Goal: Transaction & Acquisition: Purchase product/service

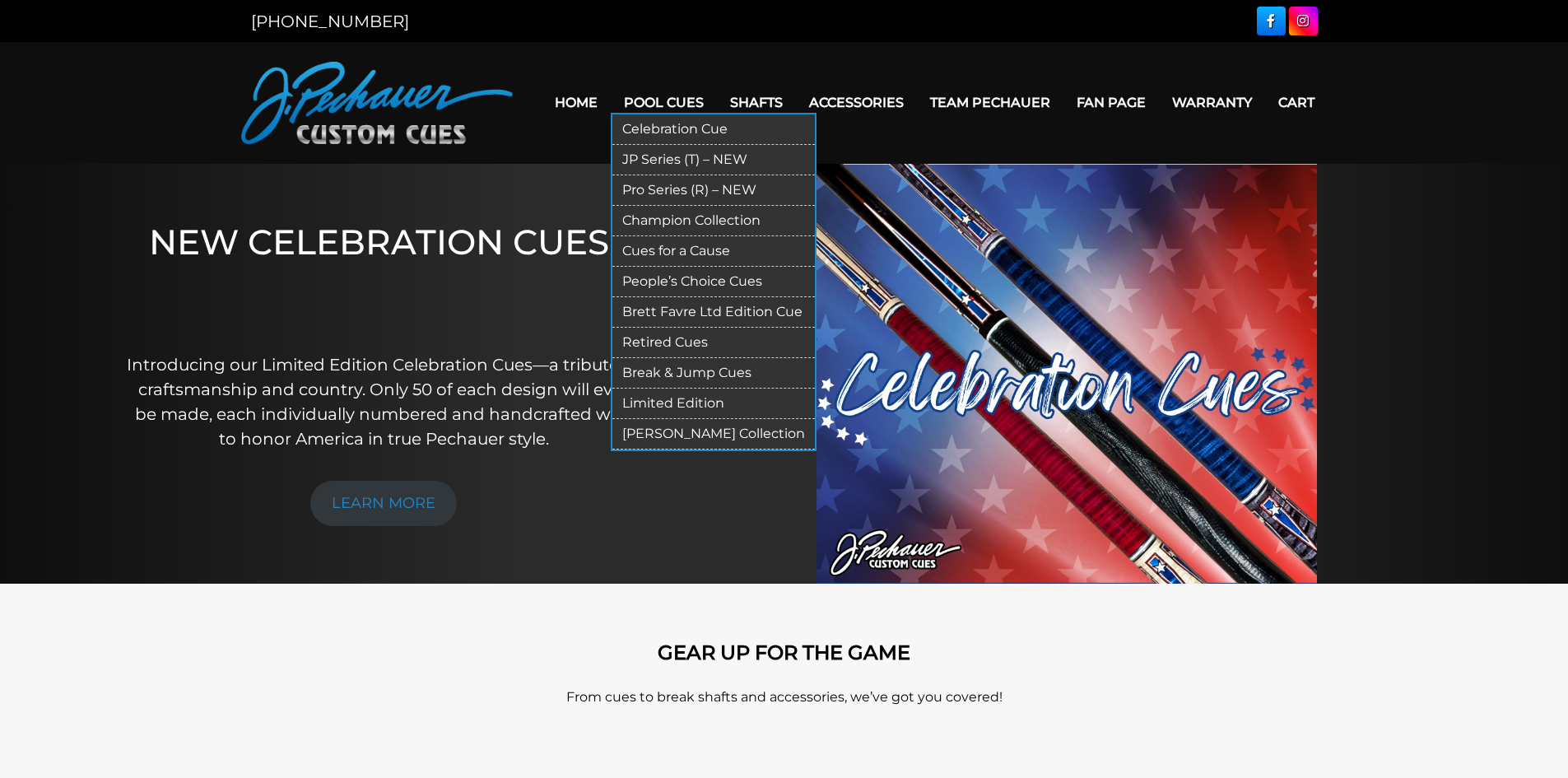
click at [651, 122] on link "Celebration Cue" at bounding box center [713, 129] width 202 height 30
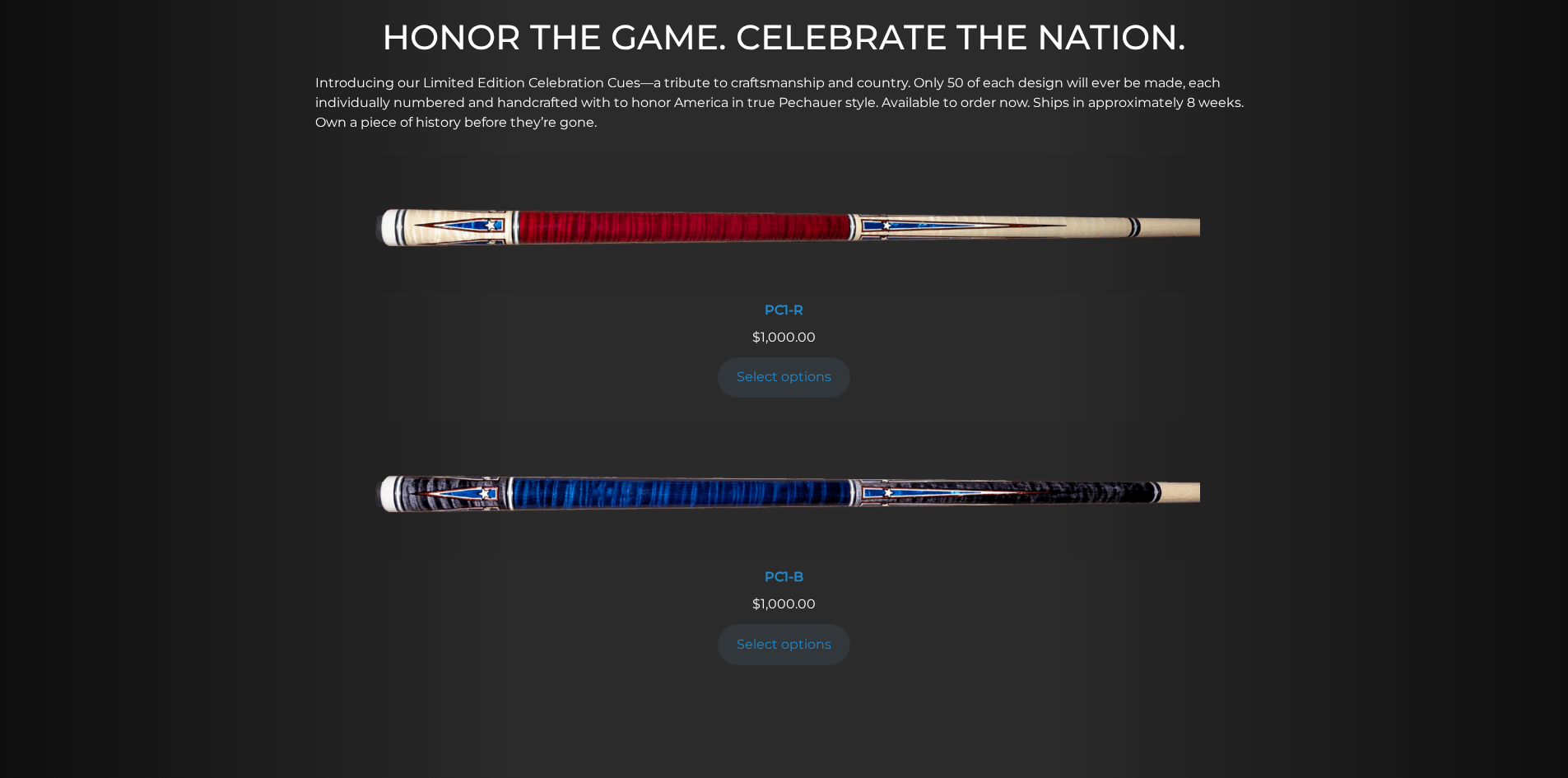
scroll to position [577, 0]
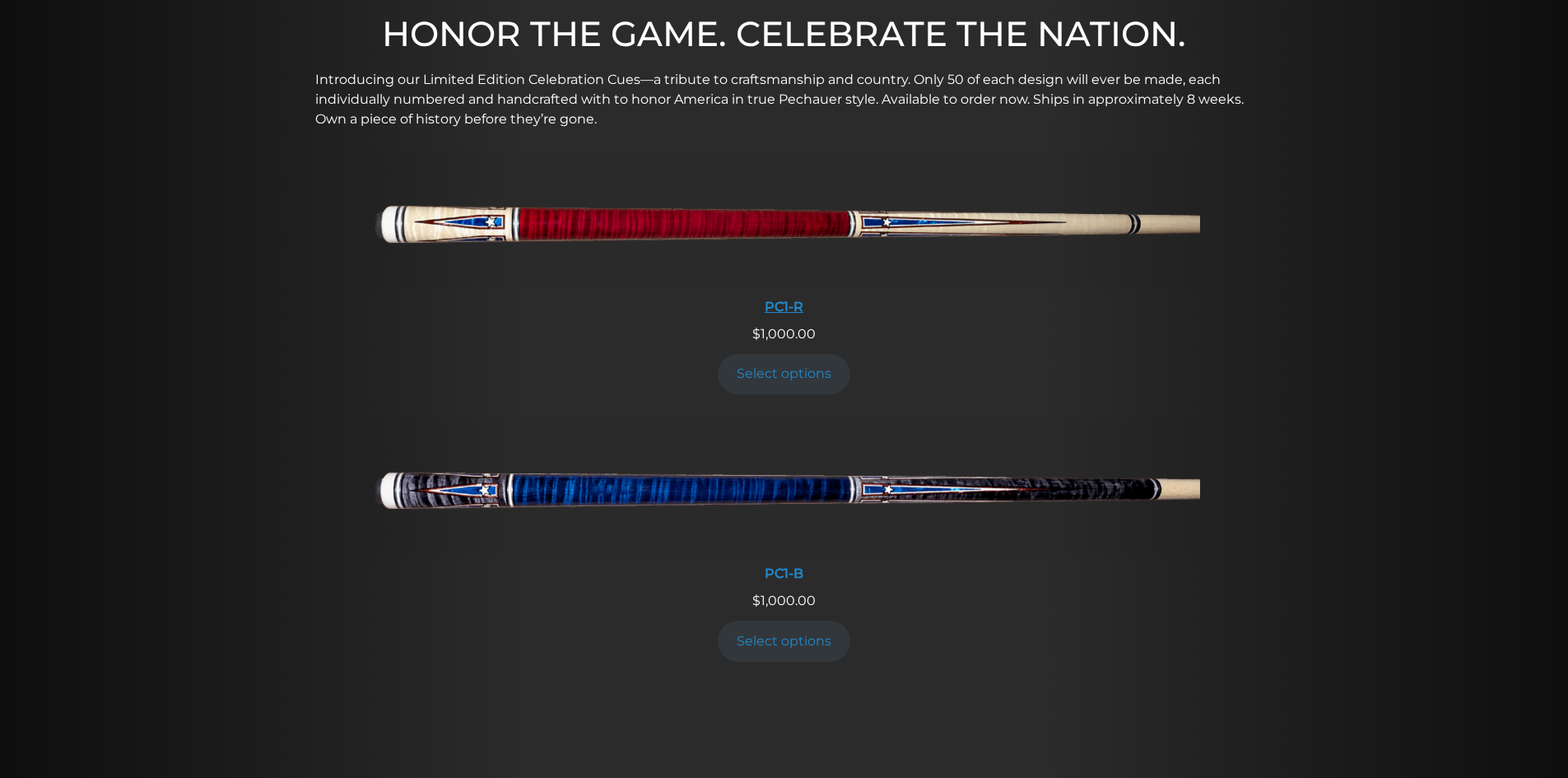
click at [756, 219] on img at bounding box center [784, 219] width 832 height 138
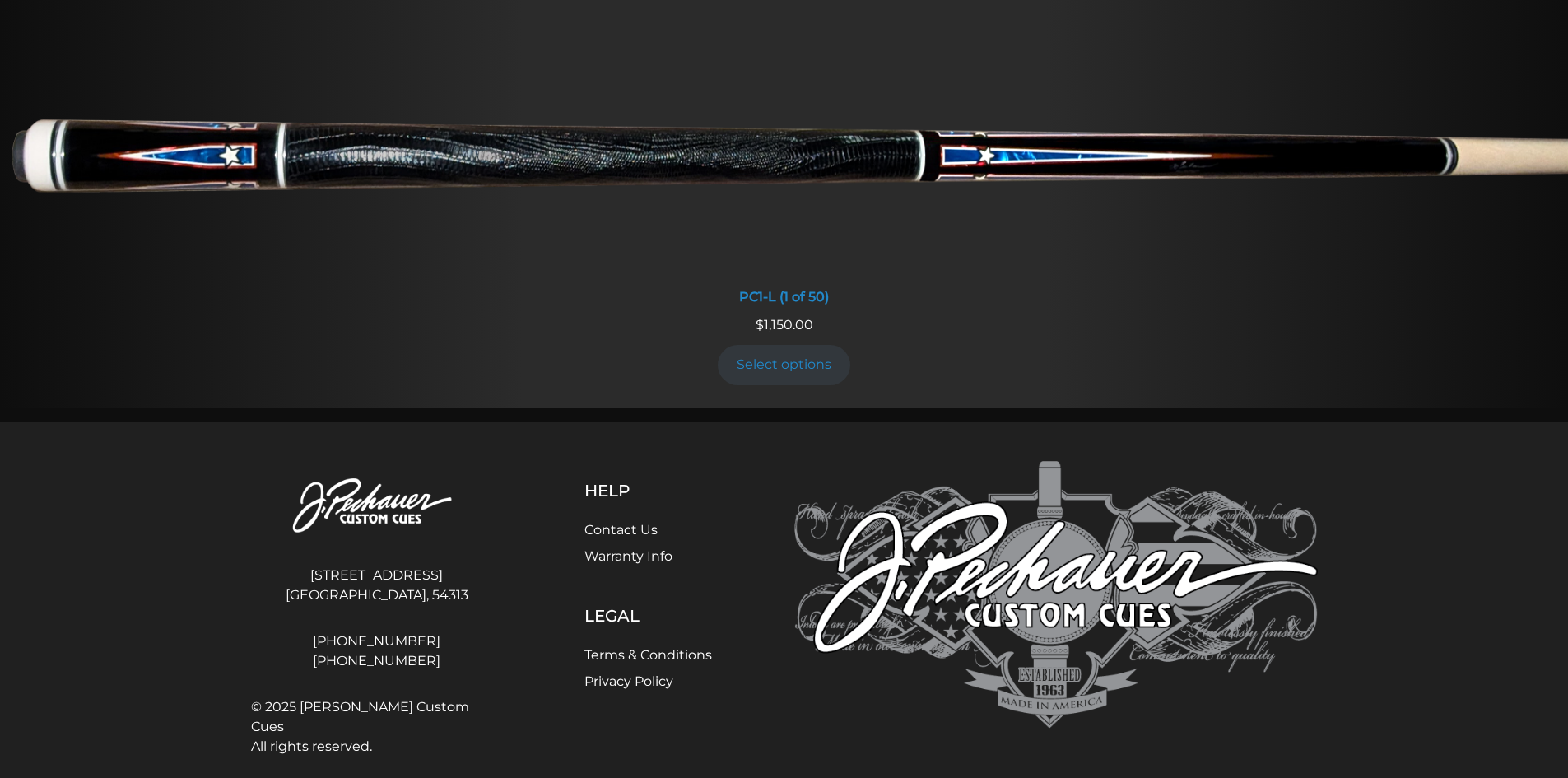
scroll to position [1260, 0]
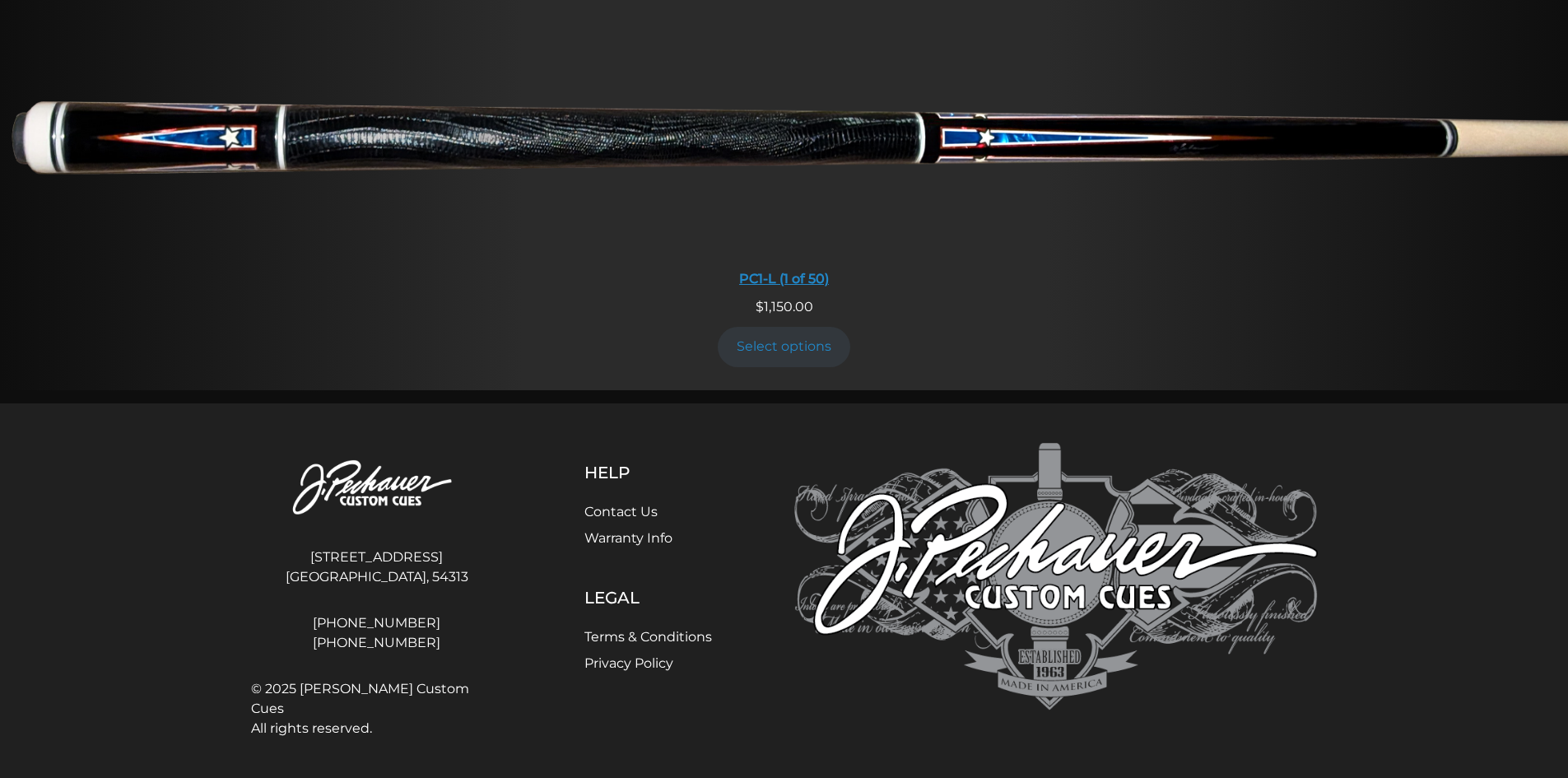
click at [614, 129] on img at bounding box center [784, 131] width 1568 height 261
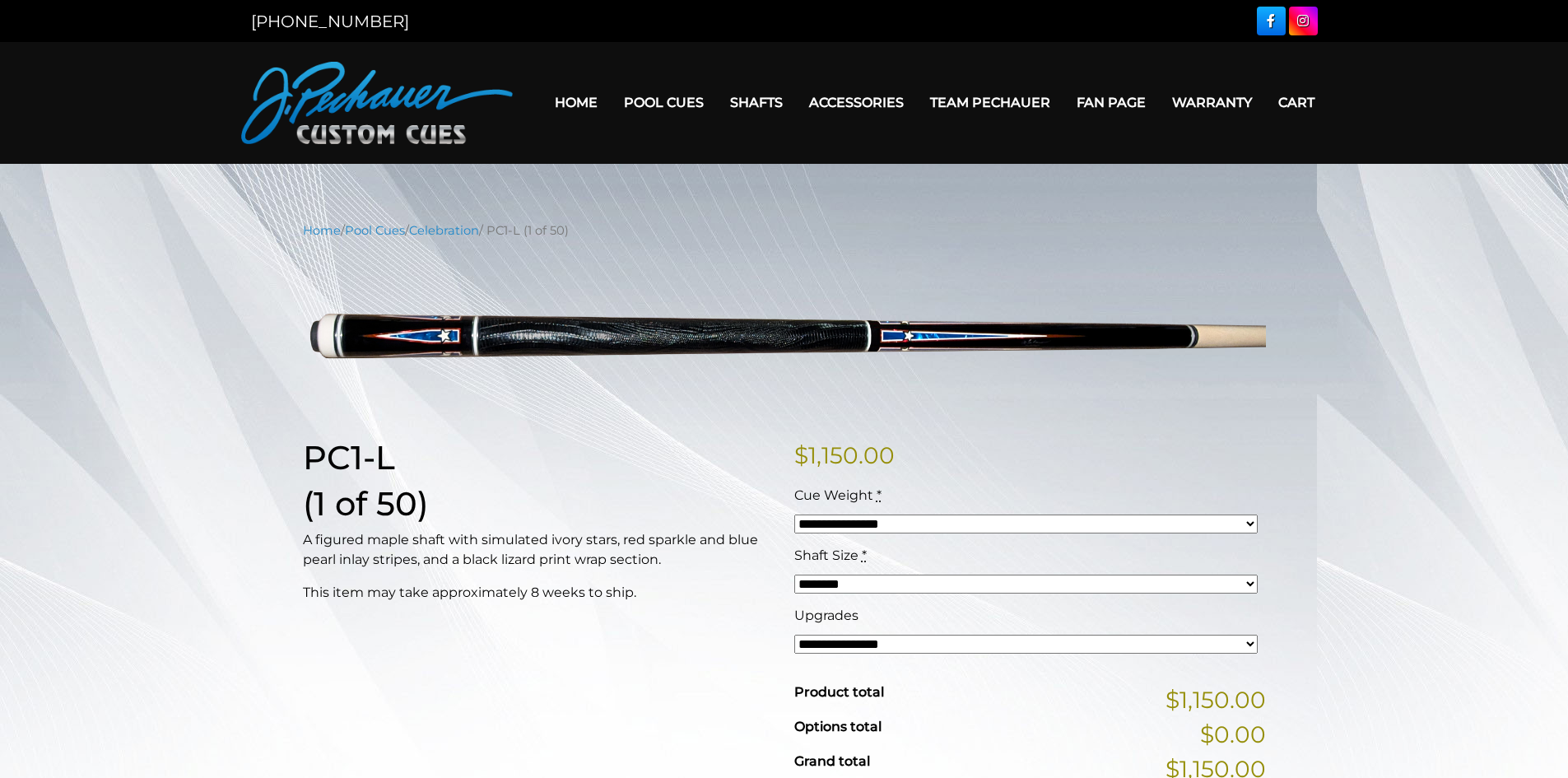
click at [573, 97] on link "Home" at bounding box center [576, 102] width 69 height 42
